Goal: Task Accomplishment & Management: Manage account settings

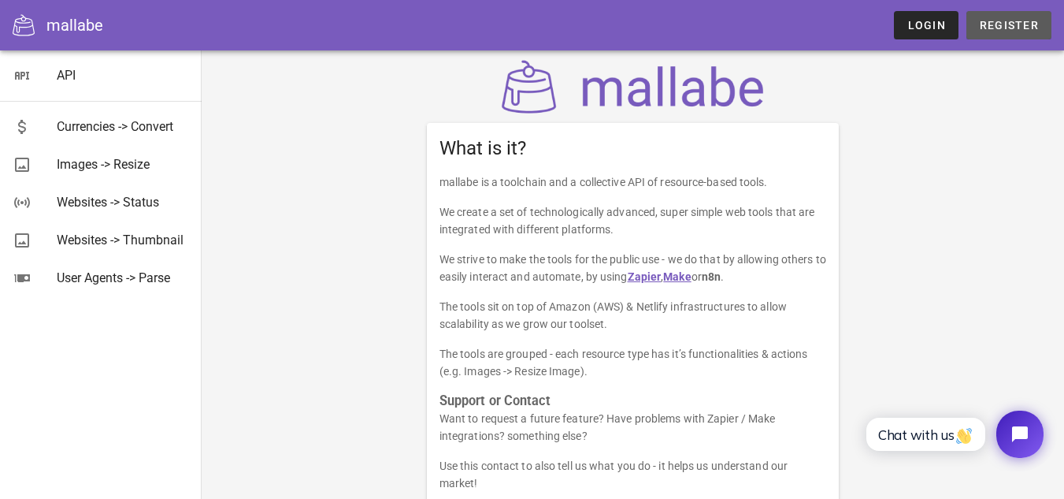
click at [999, 21] on span "Register" at bounding box center [1009, 25] width 60 height 13
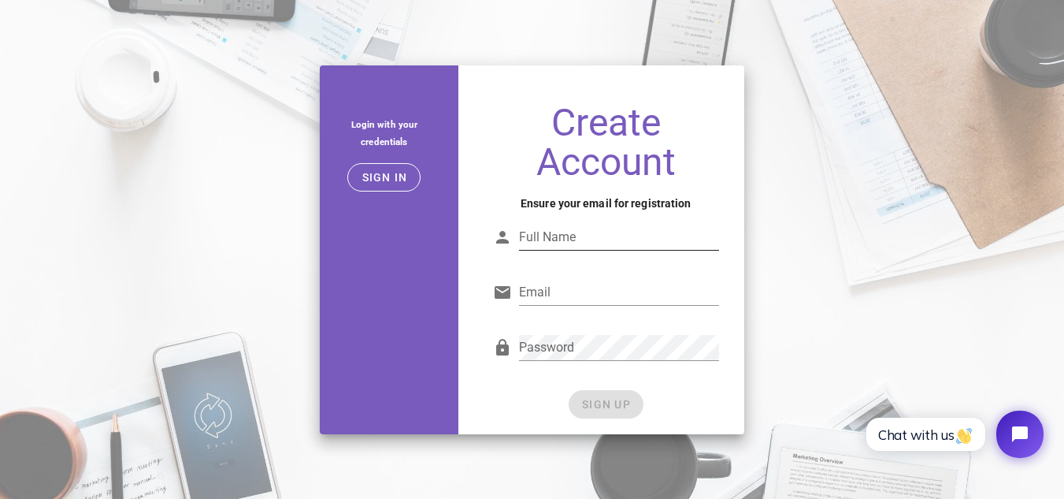
click at [568, 238] on input "Full Name" at bounding box center [619, 236] width 200 height 25
type input "[PERSON_NAME]"
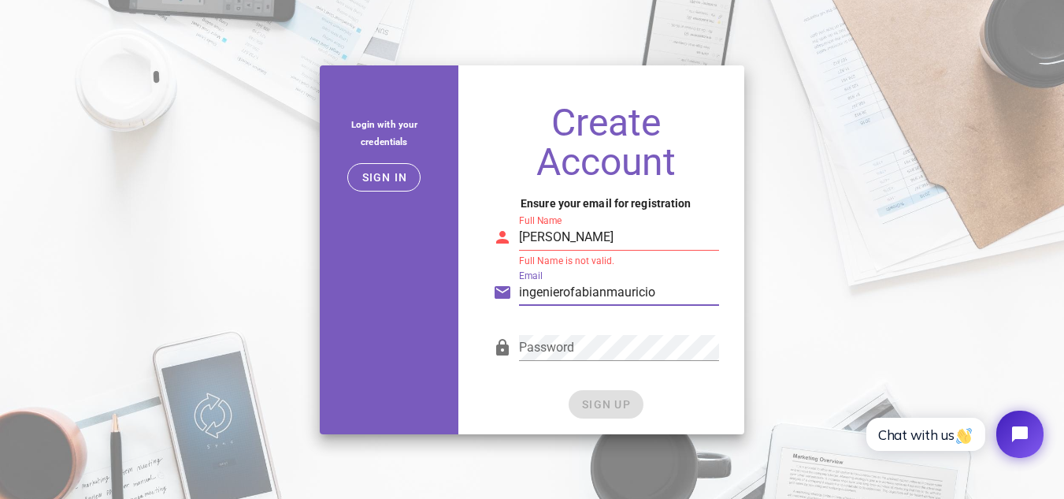
type input "ingenierofabianmauricio@gmail.com"
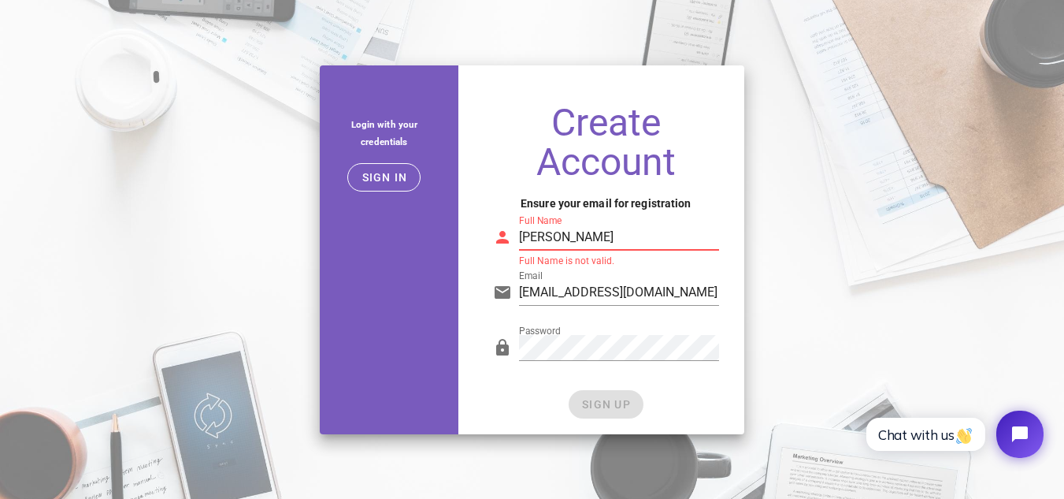
click at [599, 231] on input "Mauricio" at bounding box center [619, 236] width 200 height 25
type input "Mauricio Hernandez"
click at [594, 406] on span "SIGN UP" at bounding box center [606, 404] width 50 height 13
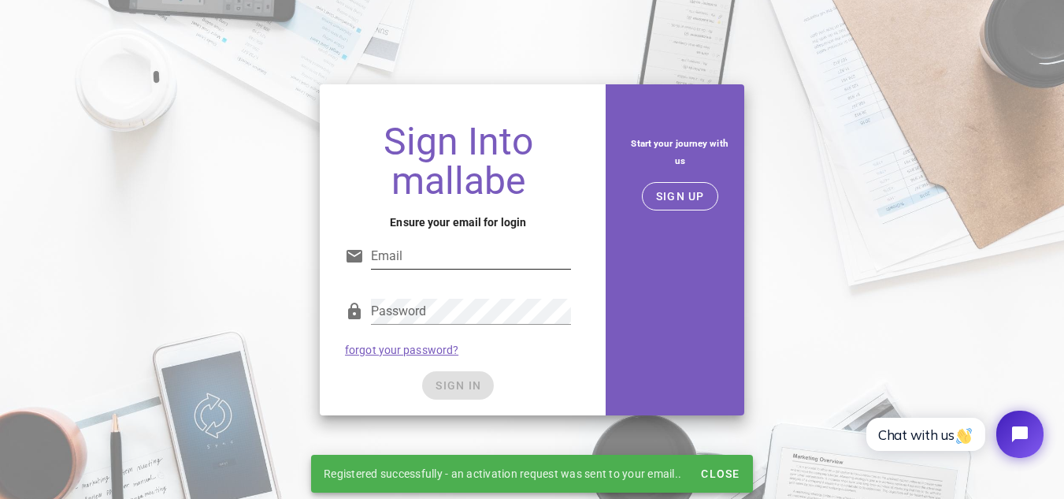
click at [449, 255] on input "Email" at bounding box center [471, 255] width 200 height 25
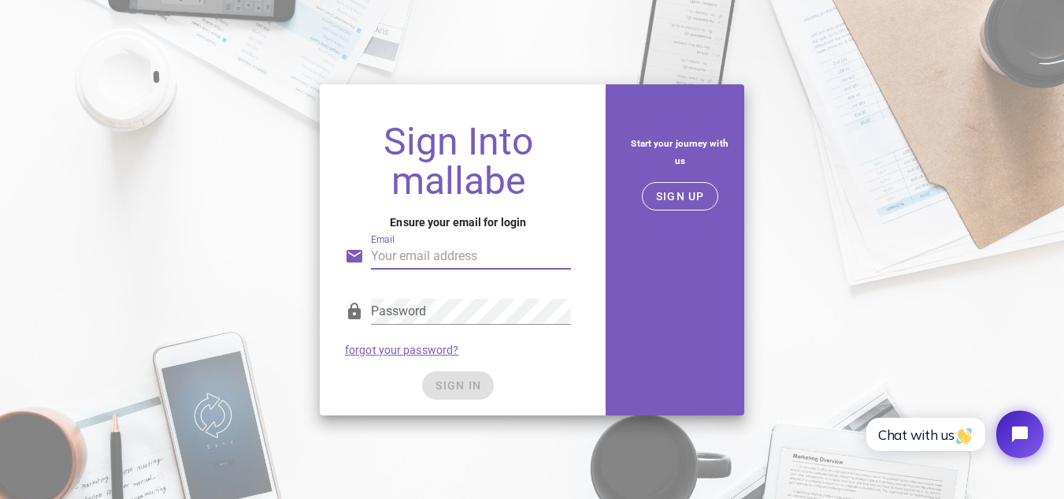
type input "ingenierofabianmauricio@gmail.com"
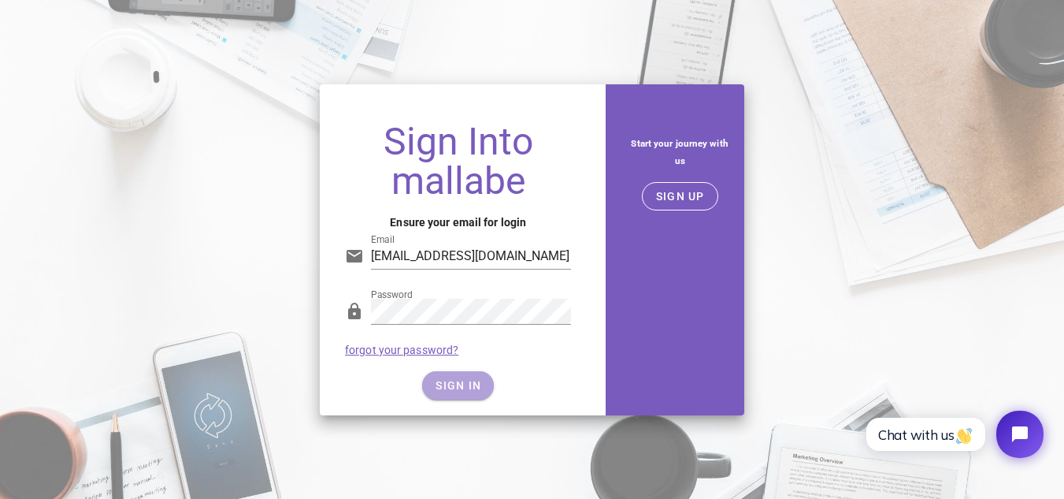
click at [478, 393] on button "SIGN IN" at bounding box center [458, 385] width 72 height 28
click at [439, 384] on span "SIGN IN" at bounding box center [458, 385] width 46 height 13
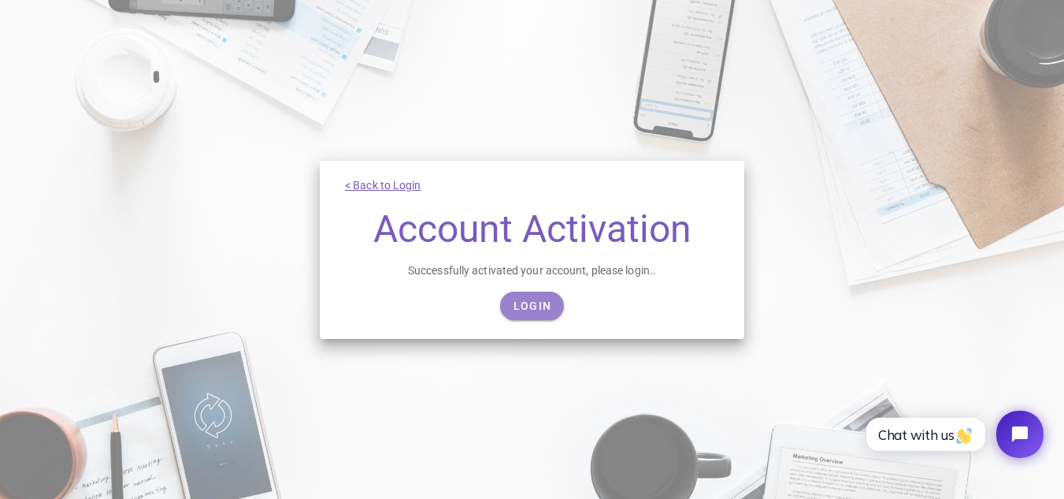
click at [542, 314] on link "Login" at bounding box center [532, 305] width 64 height 28
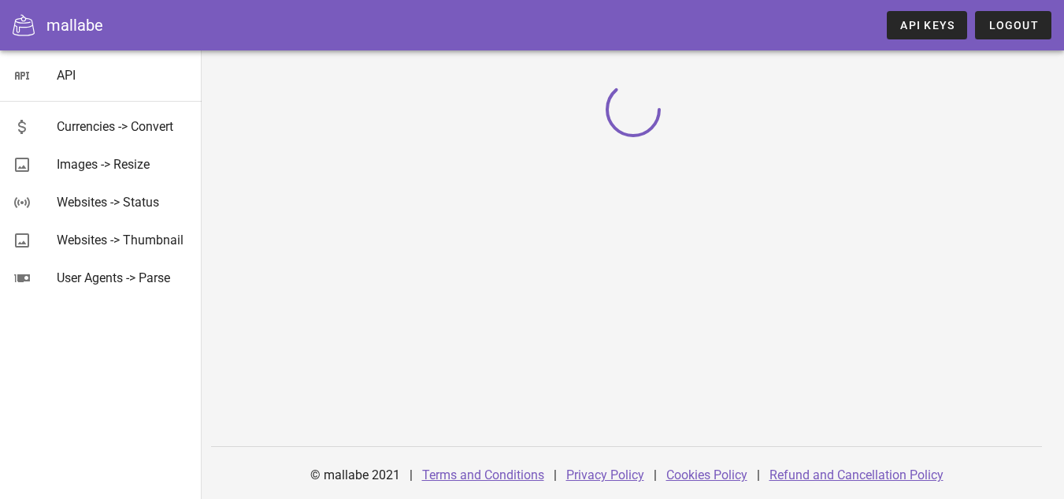
click at [91, 368] on div "API Currencies -> Convert Images -> Resize Websites -> Status Websites -> Thumb…" at bounding box center [101, 274] width 202 height 448
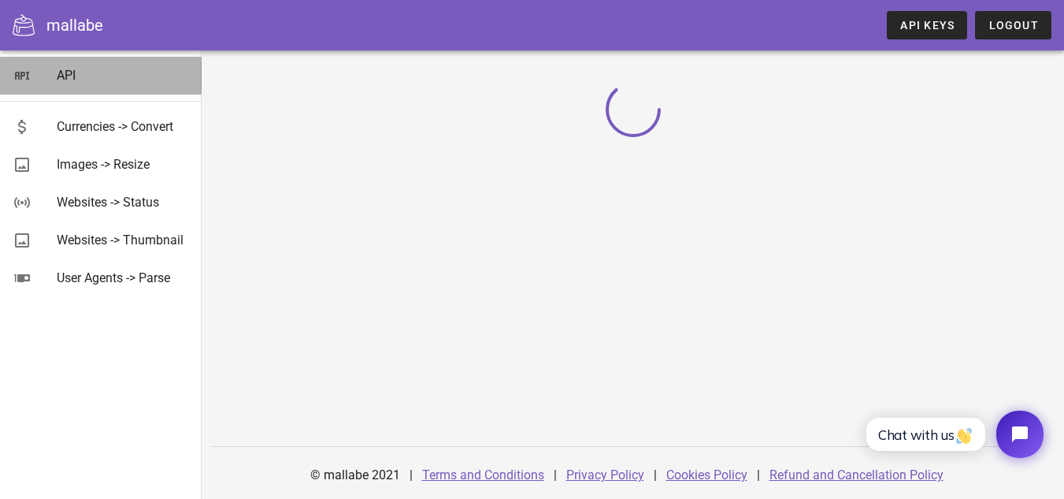
click at [65, 76] on div "API" at bounding box center [123, 75] width 132 height 15
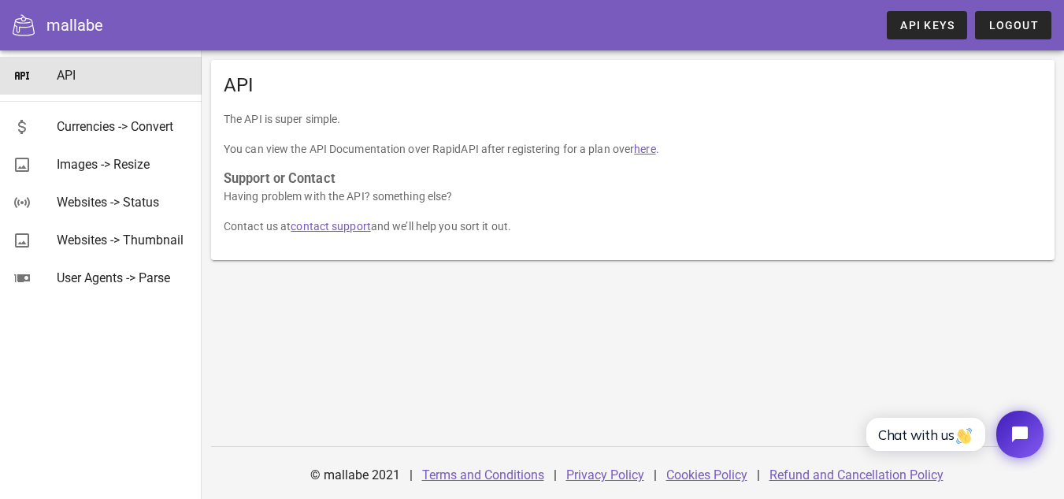
click at [654, 143] on link "here" at bounding box center [644, 149] width 21 height 13
click at [928, 32] on link "API Keys" at bounding box center [927, 25] width 80 height 28
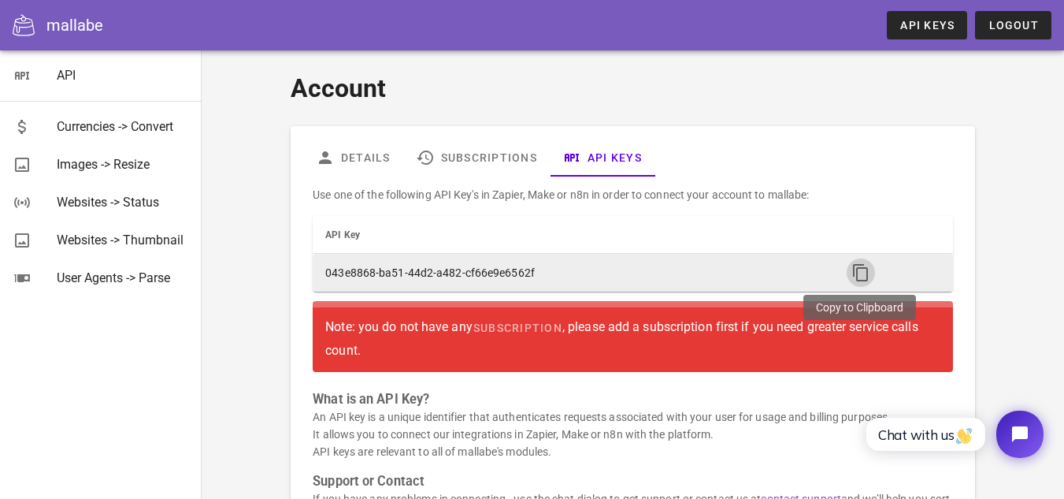
click at [854, 281] on icon "button" at bounding box center [860, 272] width 19 height 19
